Goal: Transaction & Acquisition: Book appointment/travel/reservation

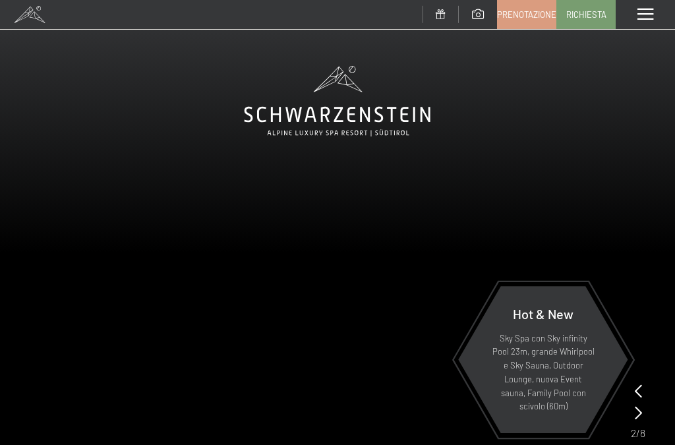
click at [524, 21] on link "Prenotazione" at bounding box center [527, 15] width 58 height 28
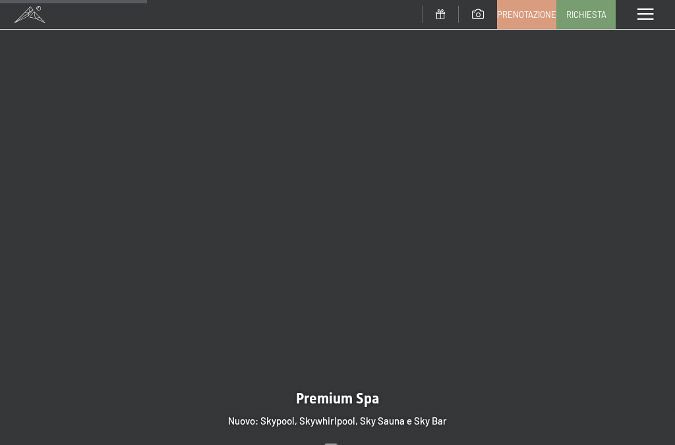
scroll to position [1476, 0]
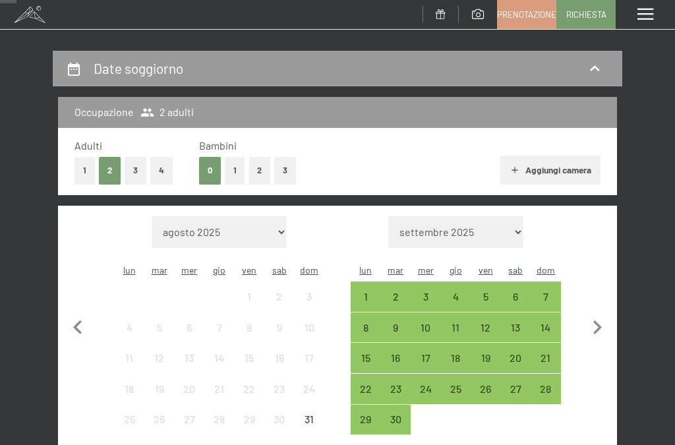
scroll to position [126, 0]
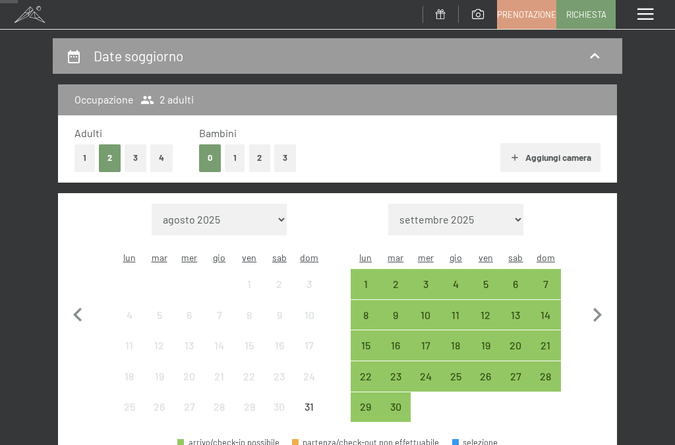
click at [432, 310] on div "10" at bounding box center [426, 324] width 28 height 28
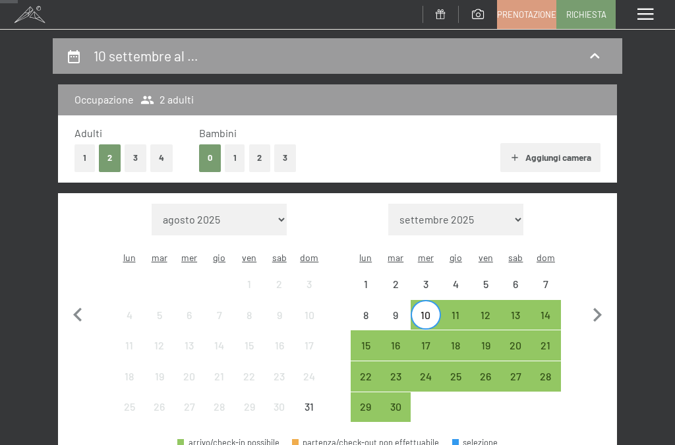
click at [525, 310] on div "13" at bounding box center [516, 324] width 28 height 28
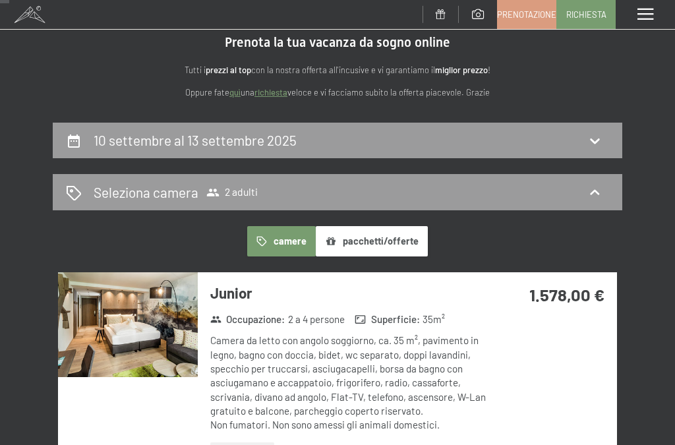
scroll to position [0, 0]
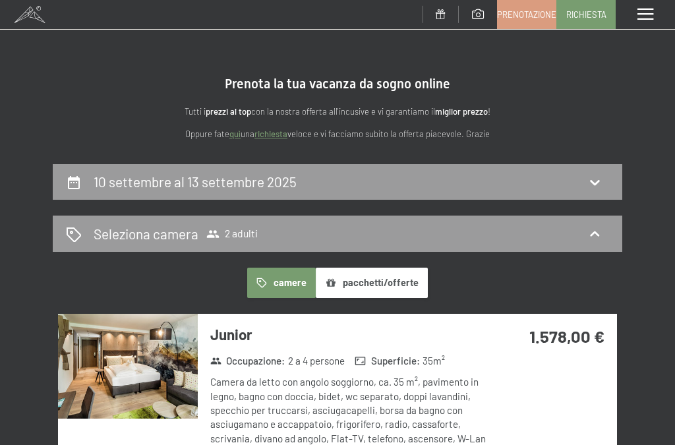
click at [570, 193] on div "10 settembre al 13 settembre 2025" at bounding box center [338, 182] width 570 height 36
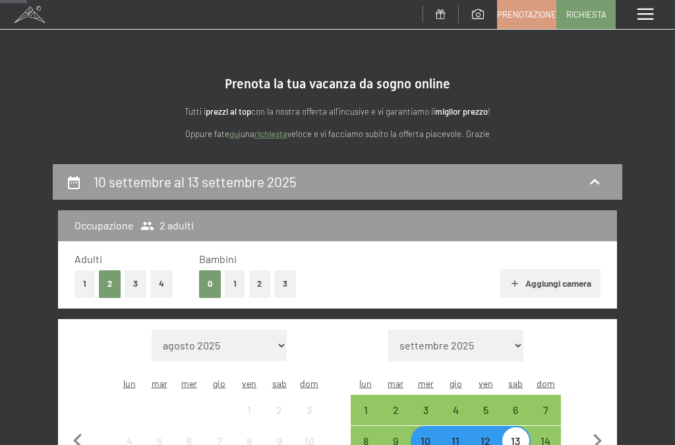
scroll to position [163, 0]
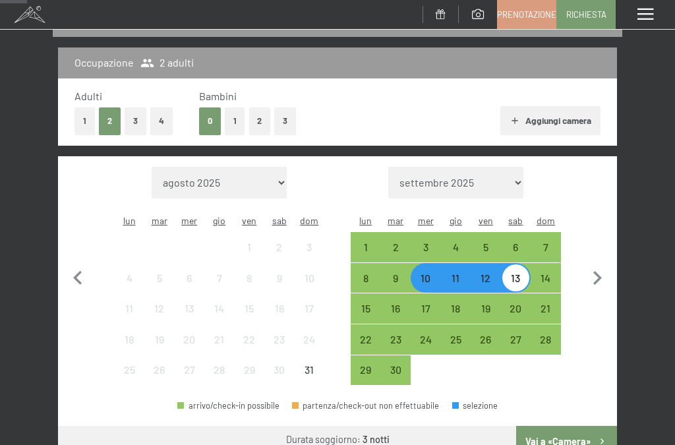
click at [550, 273] on div "14" at bounding box center [546, 287] width 28 height 28
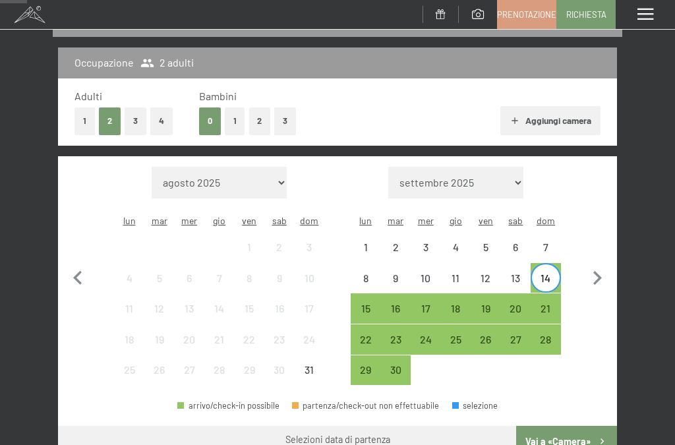
click at [433, 273] on div "10" at bounding box center [426, 287] width 28 height 28
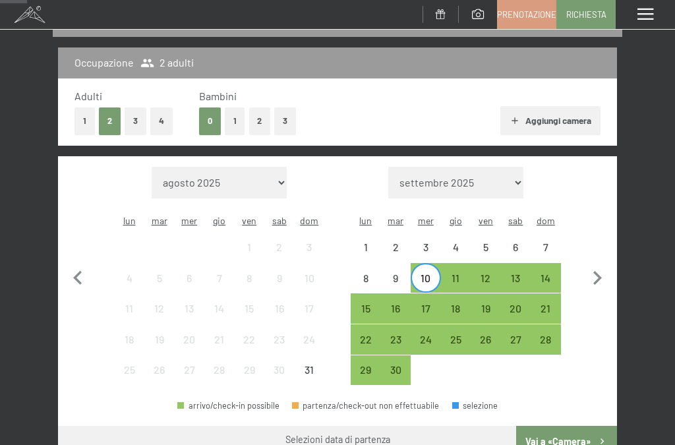
click at [549, 273] on div "14" at bounding box center [546, 287] width 28 height 28
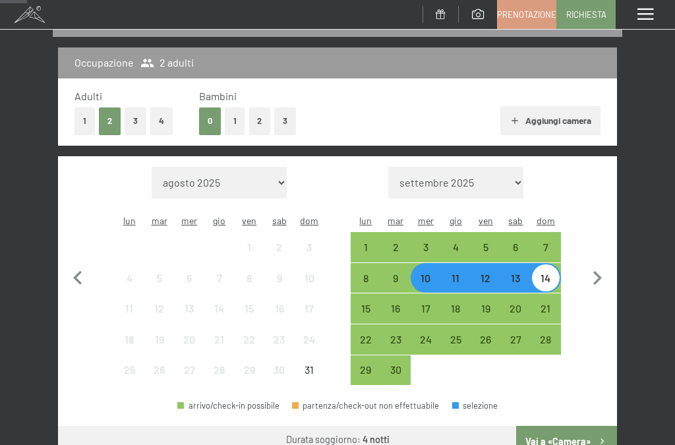
click at [570, 434] on button "Vai a «Camera»" at bounding box center [566, 442] width 101 height 32
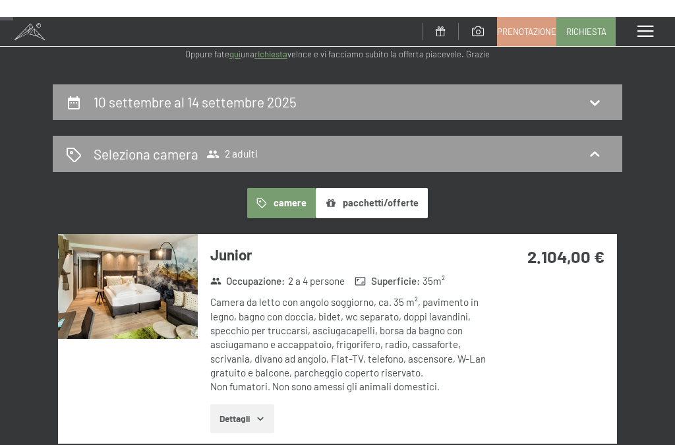
scroll to position [0, 0]
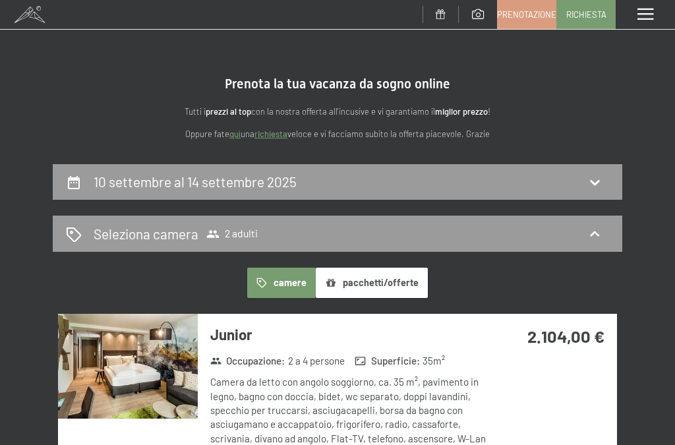
click at [592, 189] on icon at bounding box center [595, 182] width 16 height 16
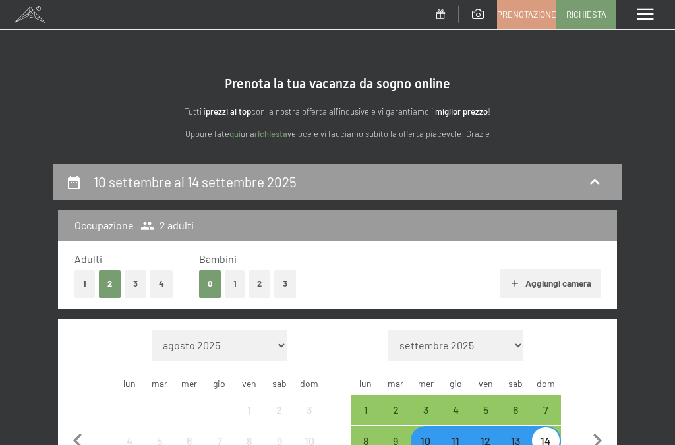
scroll to position [163, 0]
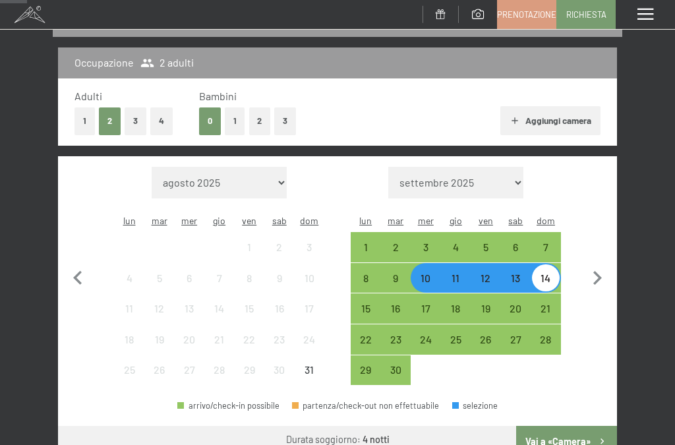
click at [419, 273] on div "10" at bounding box center [426, 287] width 28 height 28
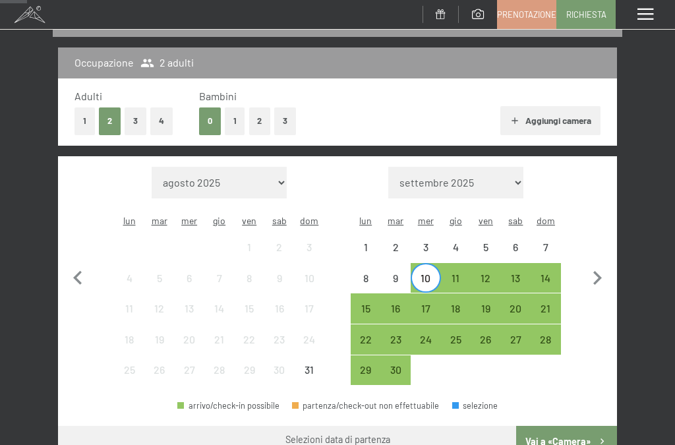
click at [517, 273] on div "13" at bounding box center [516, 287] width 28 height 28
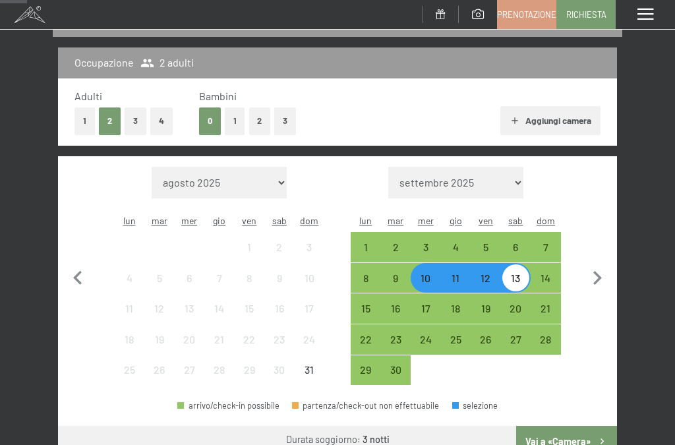
click at [589, 426] on button "Vai a «Camera»" at bounding box center [566, 442] width 101 height 32
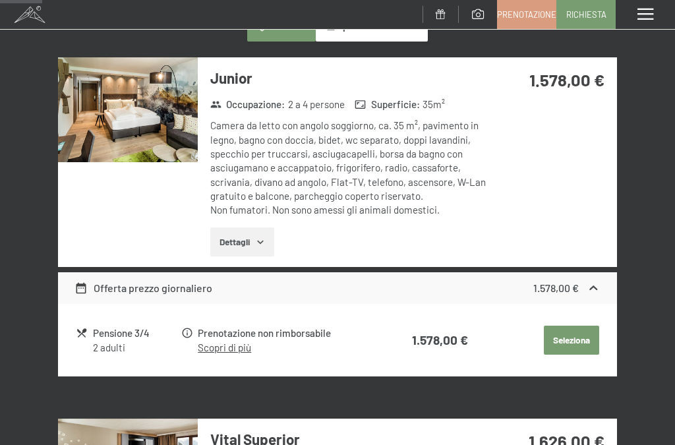
scroll to position [255, 0]
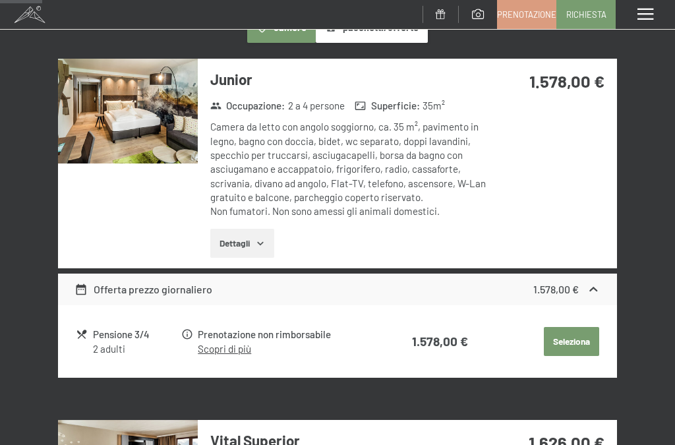
click at [249, 233] on button "Dettagli" at bounding box center [242, 243] width 64 height 29
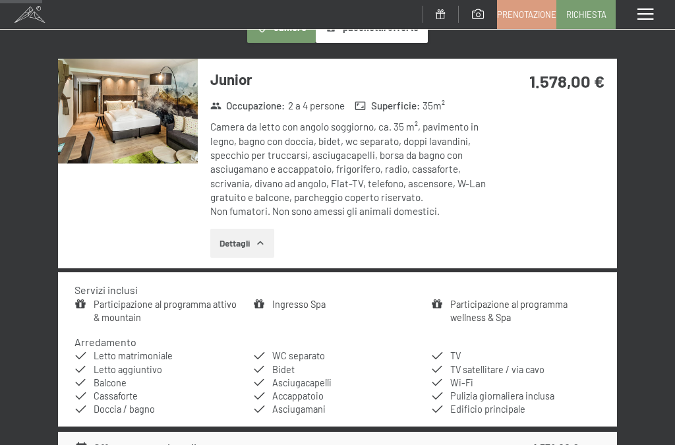
click at [235, 231] on button "Dettagli" at bounding box center [242, 243] width 64 height 29
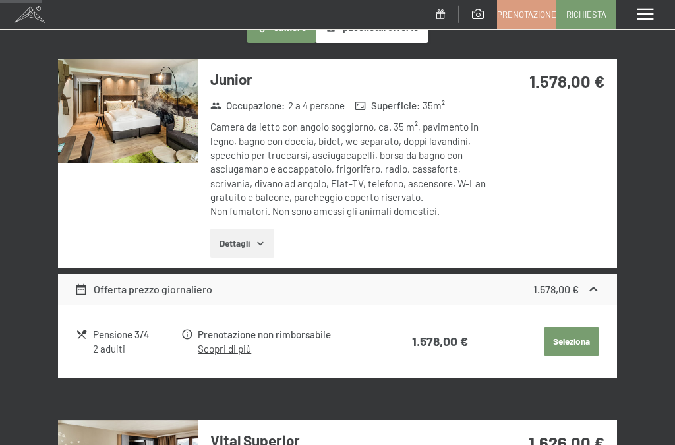
click at [245, 241] on button "Dettagli" at bounding box center [242, 243] width 64 height 29
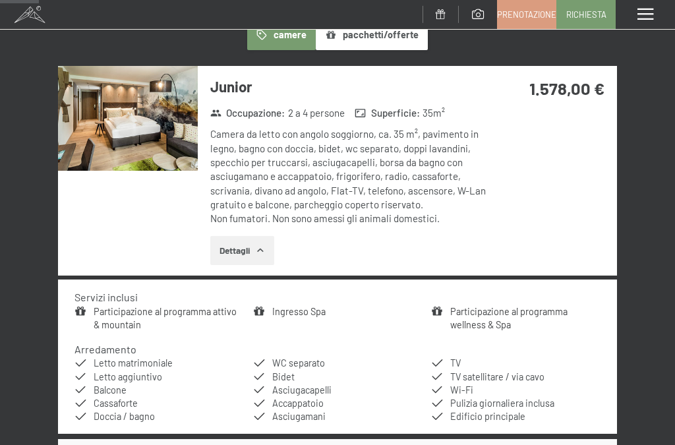
scroll to position [250, 0]
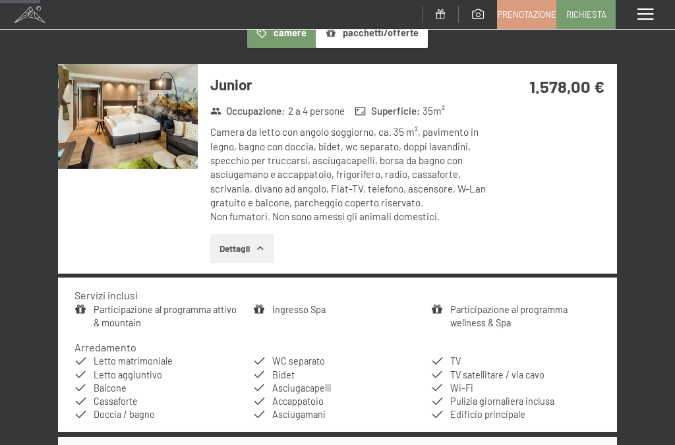
click at [264, 243] on icon "button" at bounding box center [260, 248] width 11 height 11
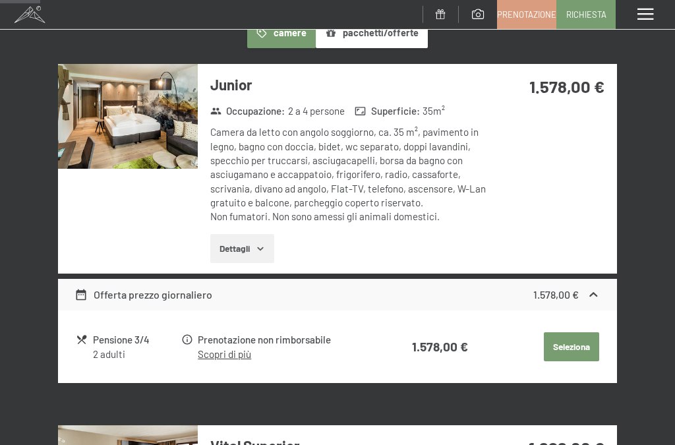
click at [237, 348] on link "Scopri di più" at bounding box center [224, 354] width 53 height 12
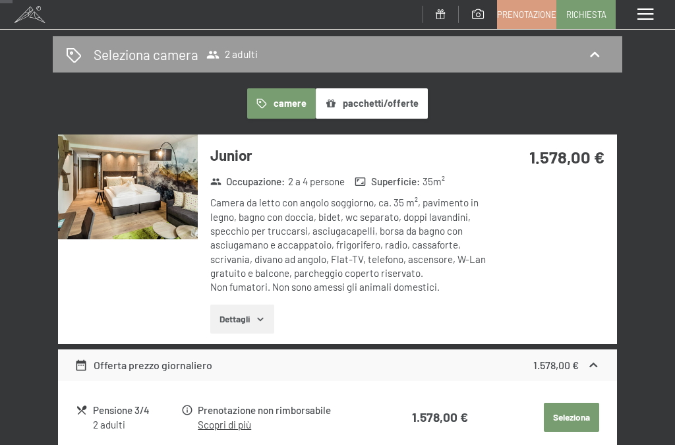
scroll to position [220, 0]
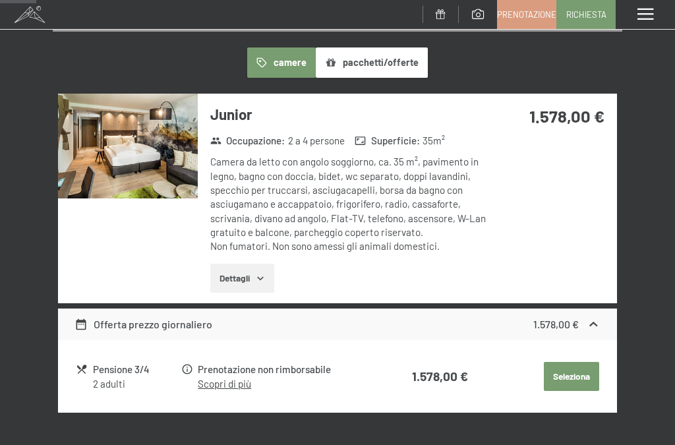
click at [179, 167] on img at bounding box center [128, 146] width 140 height 105
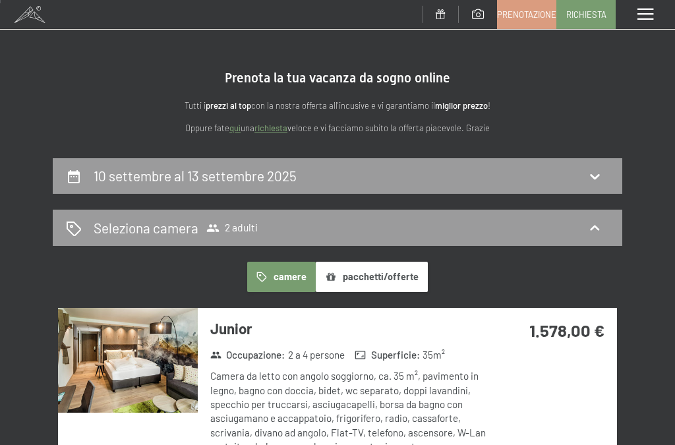
scroll to position [0, 0]
